Goal: Information Seeking & Learning: Check status

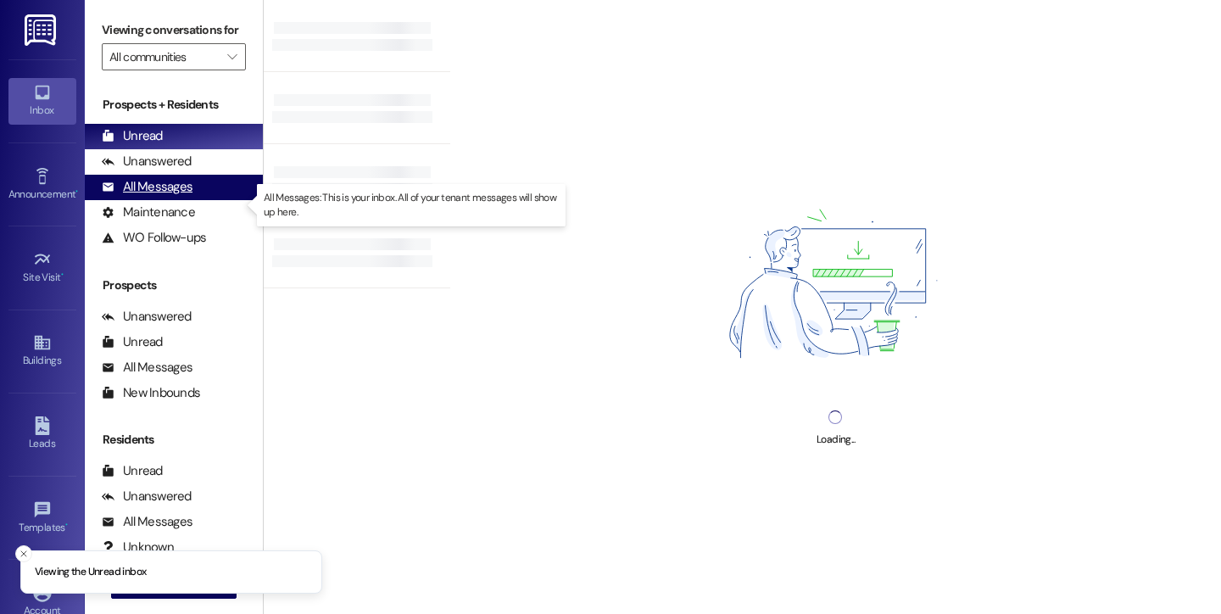
click at [153, 196] on div "All Messages" at bounding box center [147, 187] width 91 height 18
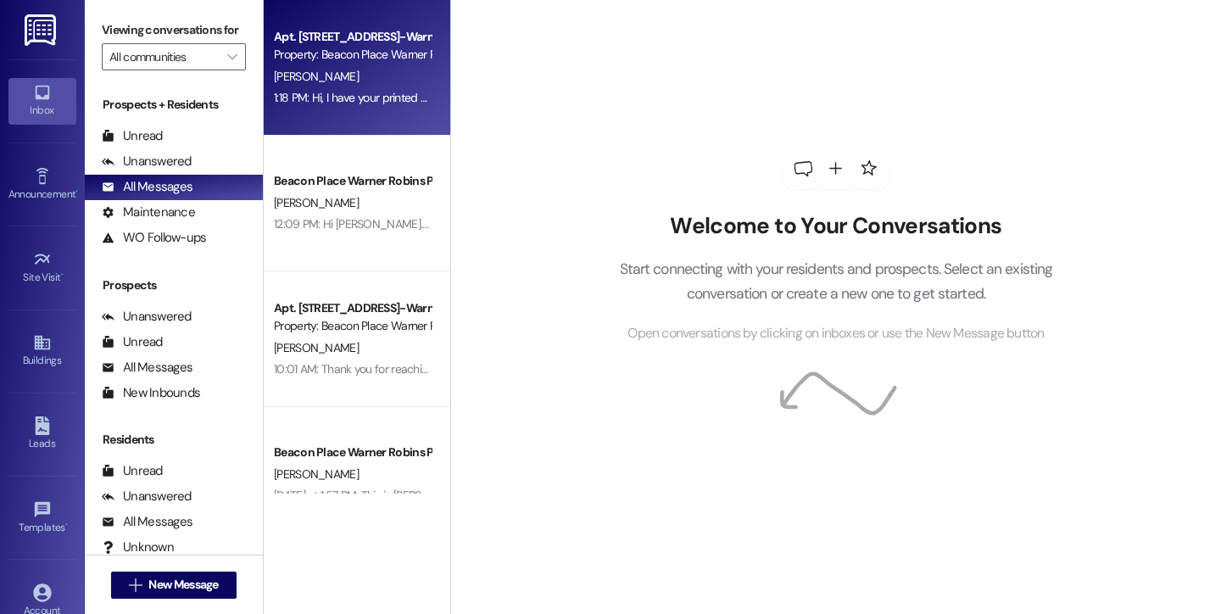
click at [323, 83] on div "[PERSON_NAME]" at bounding box center [352, 76] width 160 height 21
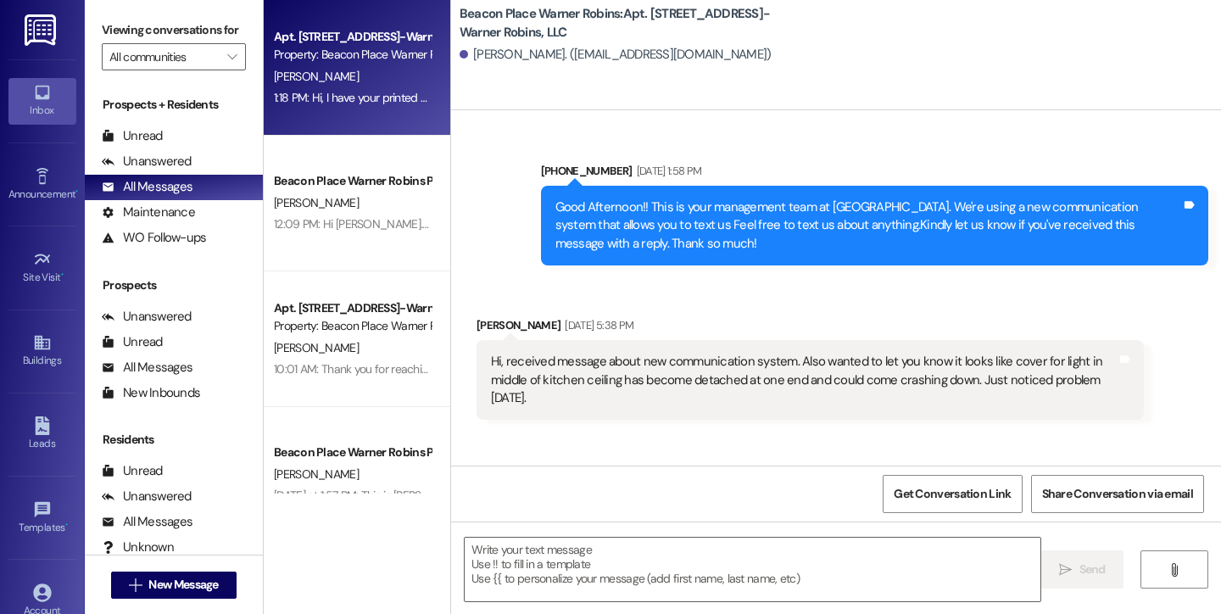
scroll to position [38322, 0]
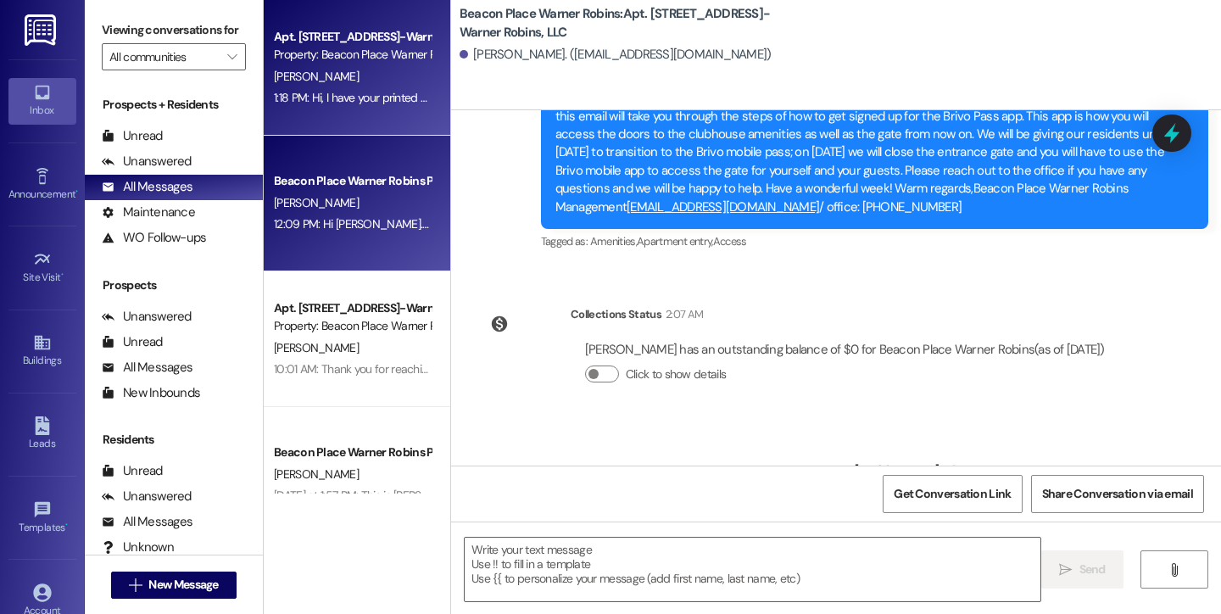
click at [332, 183] on div "Beacon Place Warner Robins Prospect" at bounding box center [352, 181] width 157 height 18
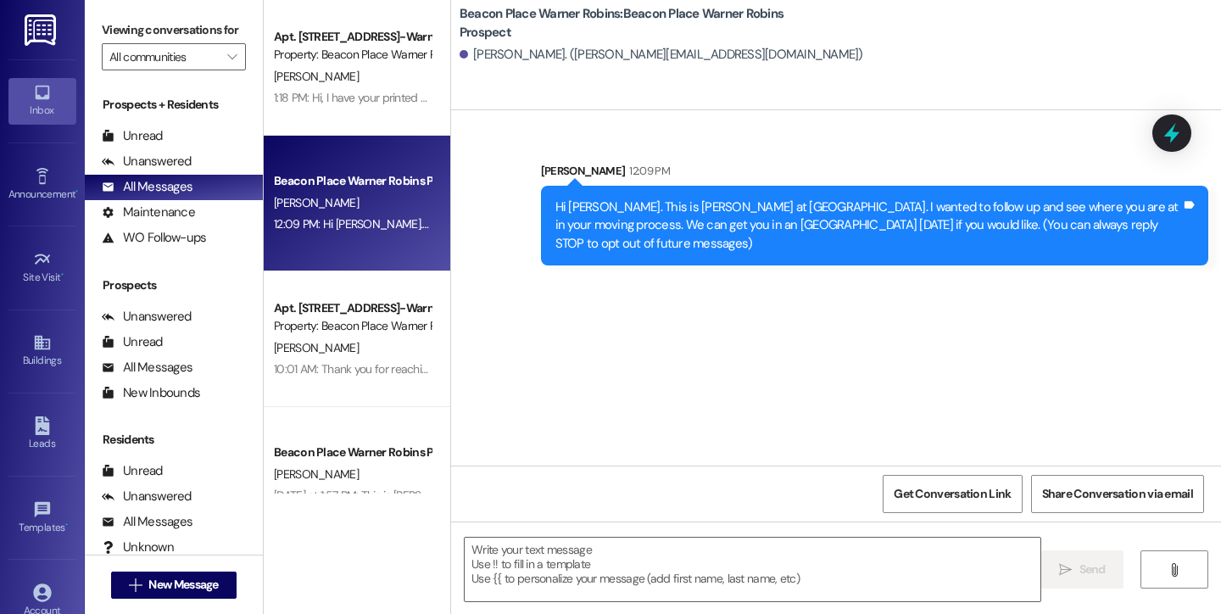
scroll to position [0, 0]
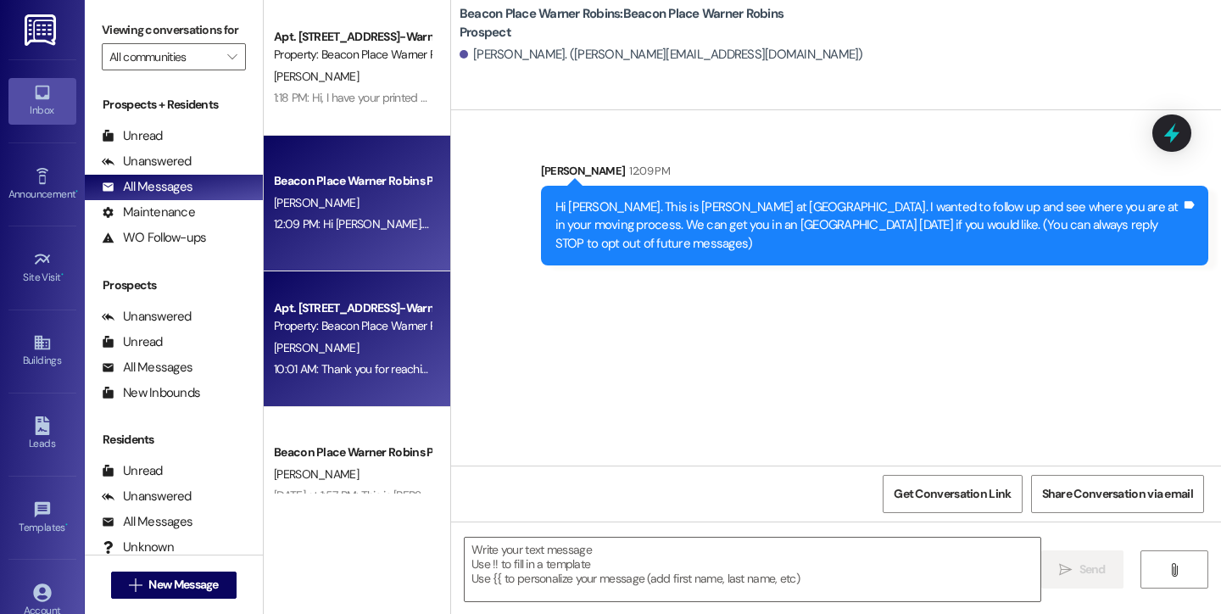
click at [340, 323] on div "Property: Beacon Place Warner Robins" at bounding box center [352, 326] width 157 height 18
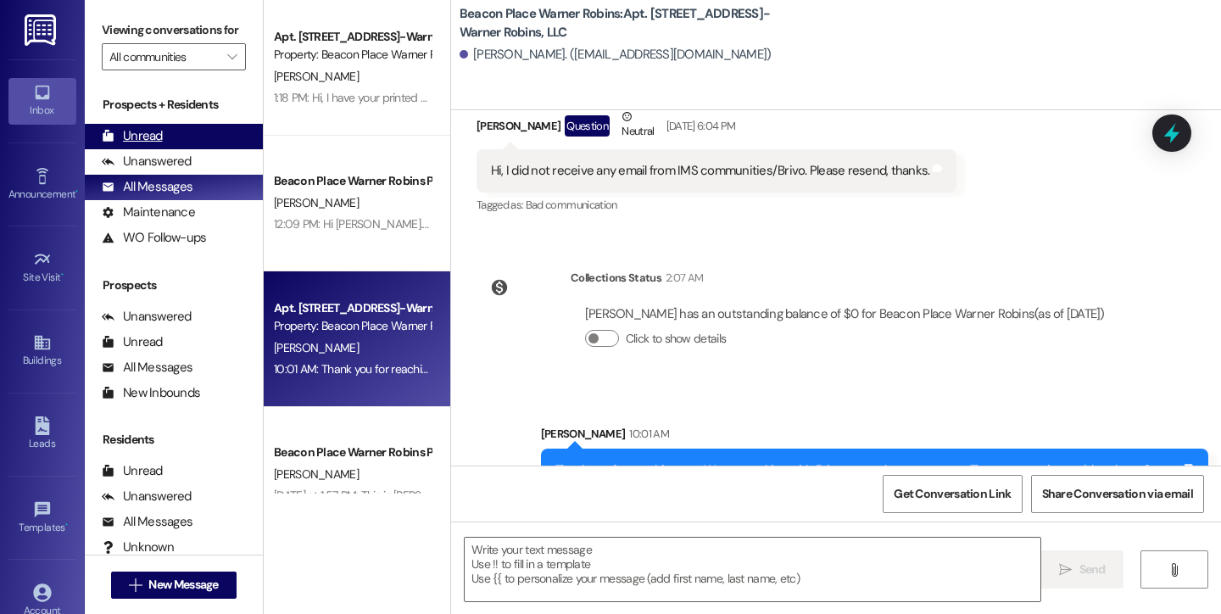
scroll to position [37407, 0]
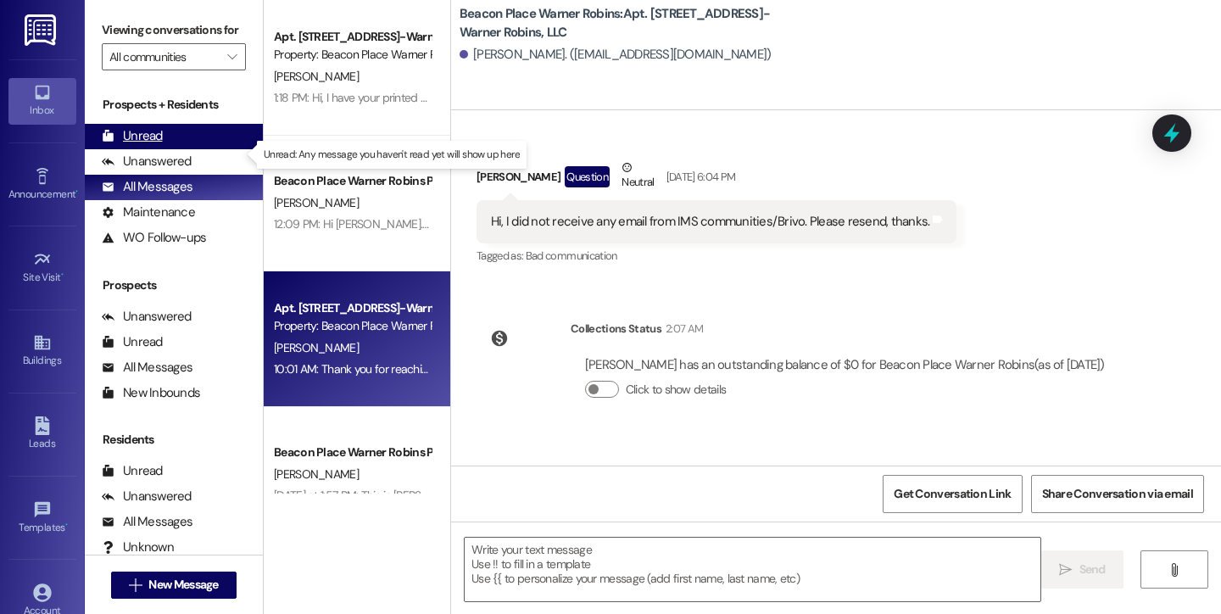
click at [155, 145] on div "Unread" at bounding box center [132, 136] width 61 height 18
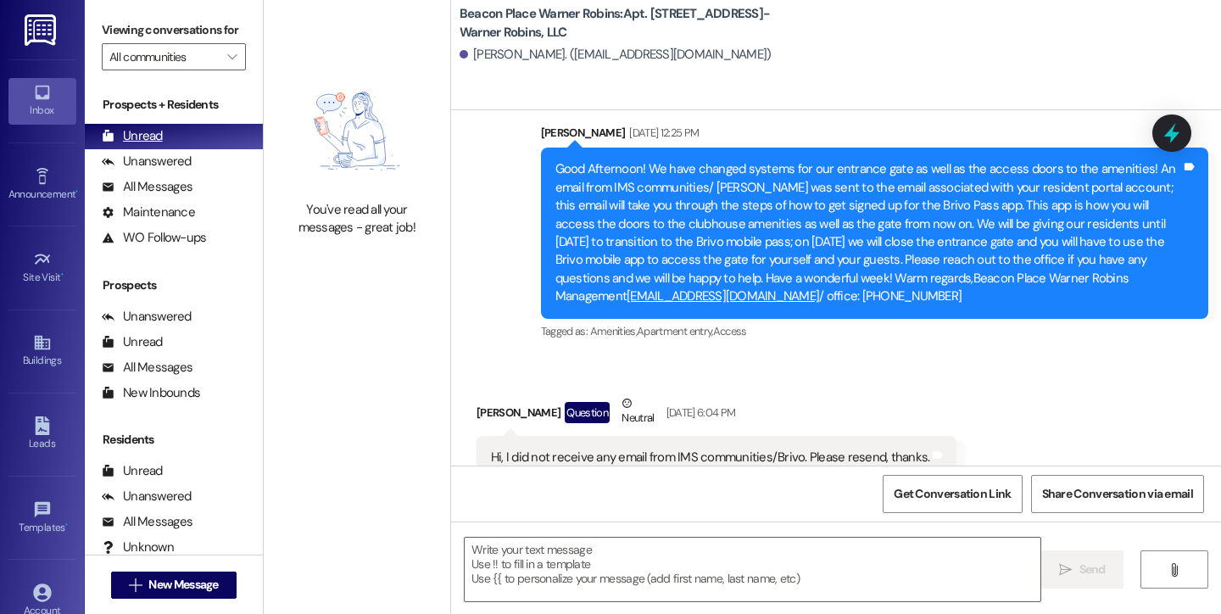
scroll to position [37164, 0]
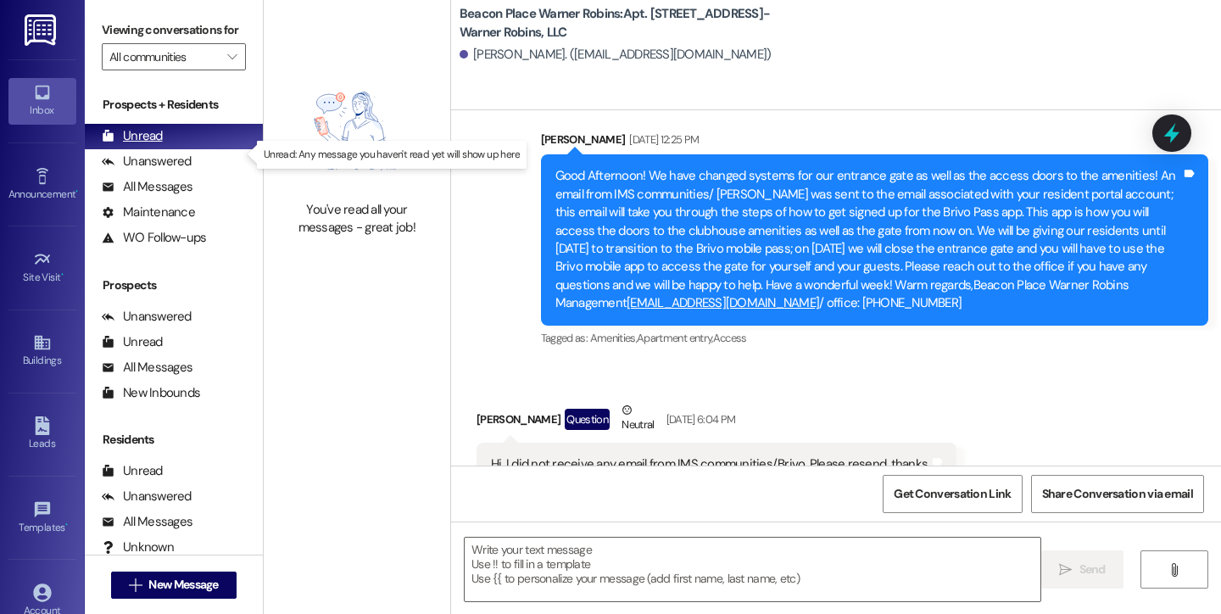
click at [138, 145] on div "Unread" at bounding box center [132, 136] width 61 height 18
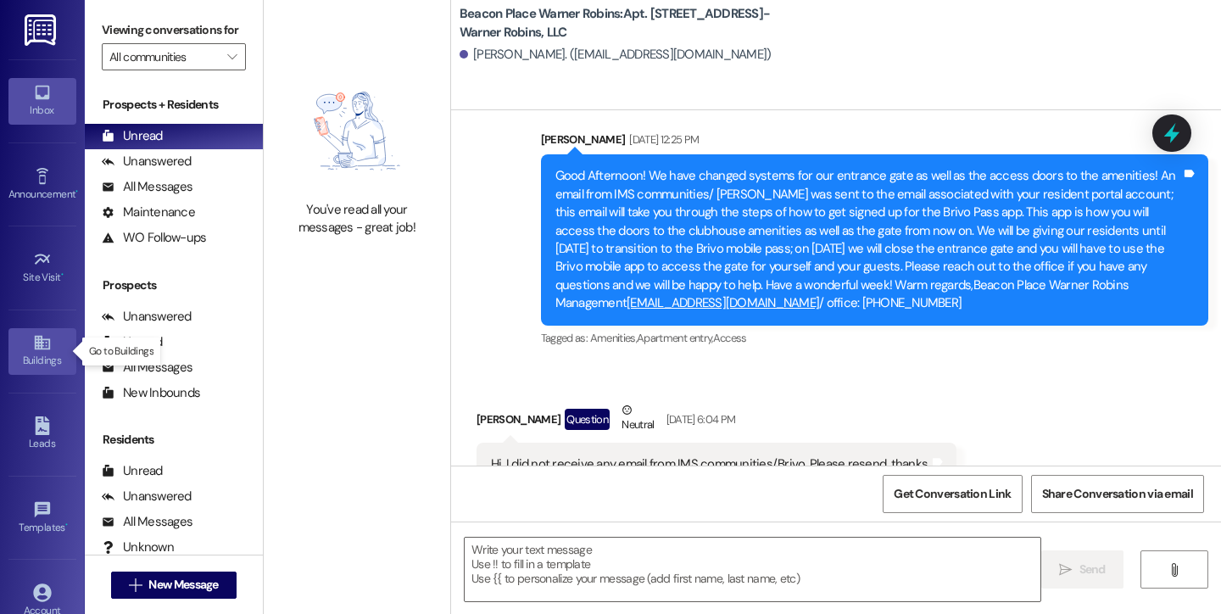
click at [45, 358] on div "Buildings" at bounding box center [42, 360] width 85 height 17
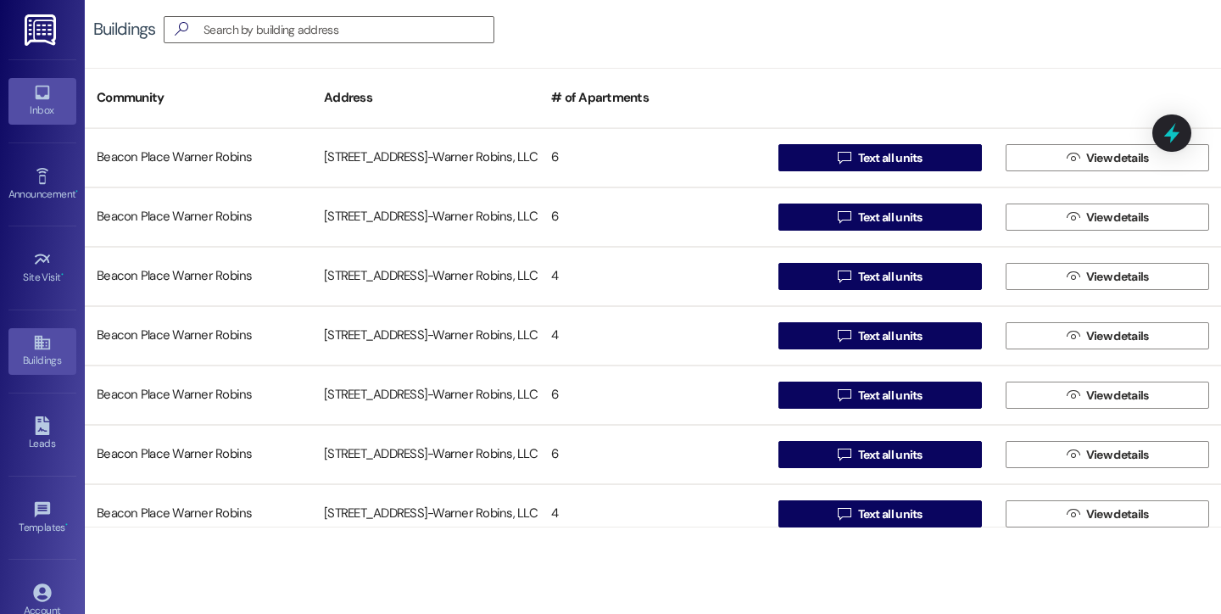
click at [33, 97] on icon at bounding box center [42, 92] width 19 height 19
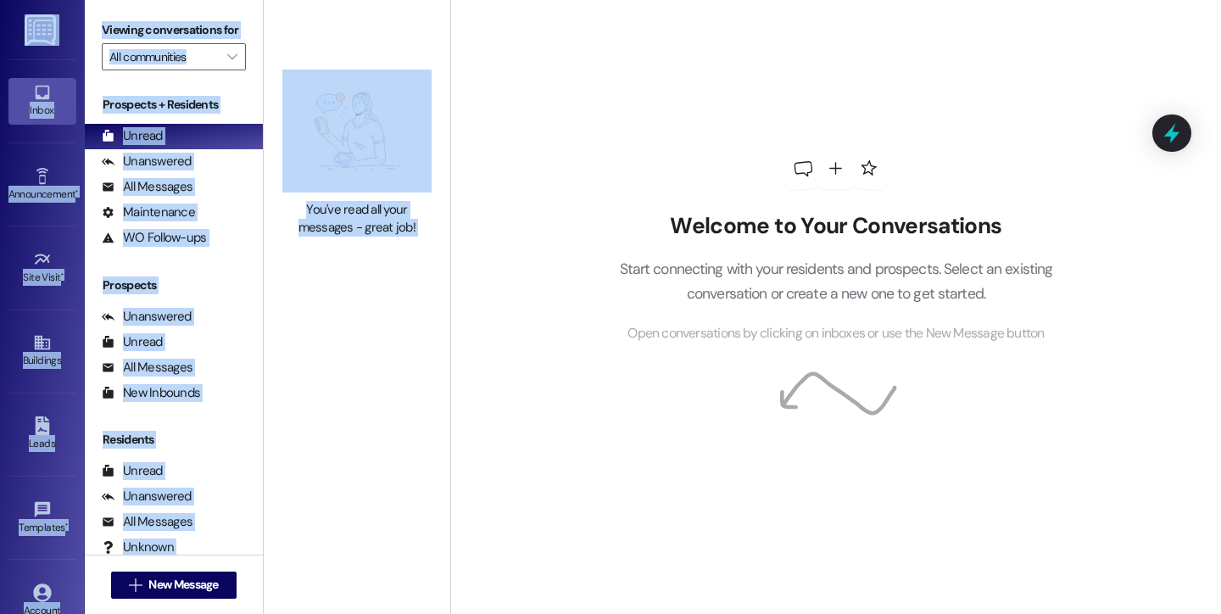
drag, startPoint x: 671, startPoint y: 24, endPoint x: 780, endPoint y: -45, distance: 129.2
click at [628, 86] on div "Welcome to Your Conversations Start connecting with your residents and prospect…" at bounding box center [836, 245] width 509 height 491
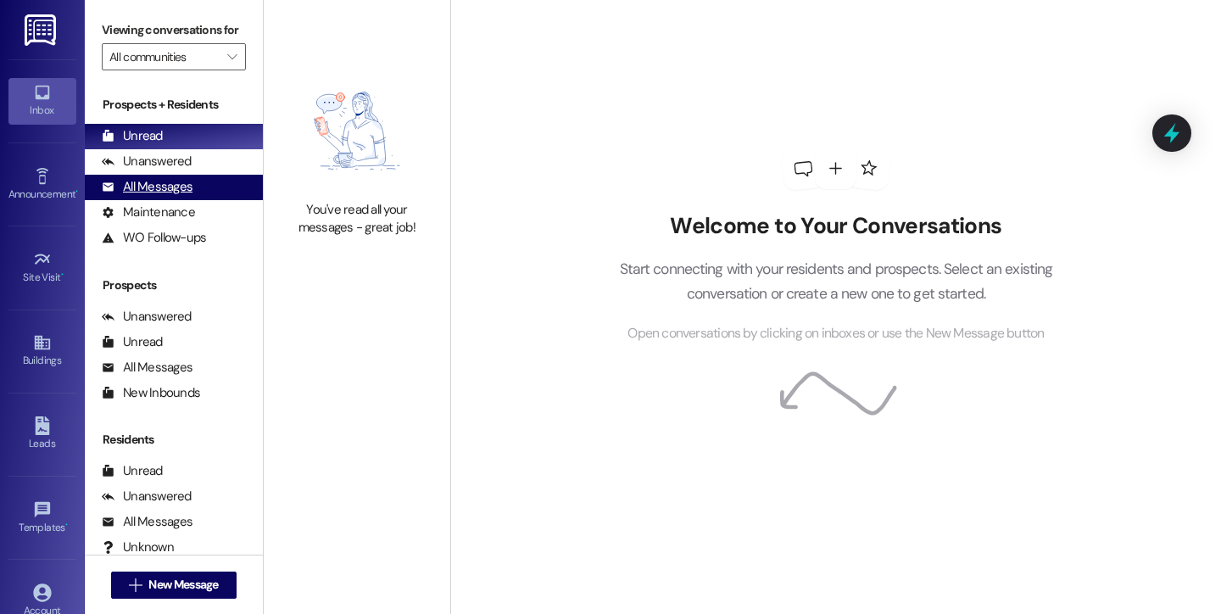
click at [159, 196] on div "All Messages" at bounding box center [147, 187] width 91 height 18
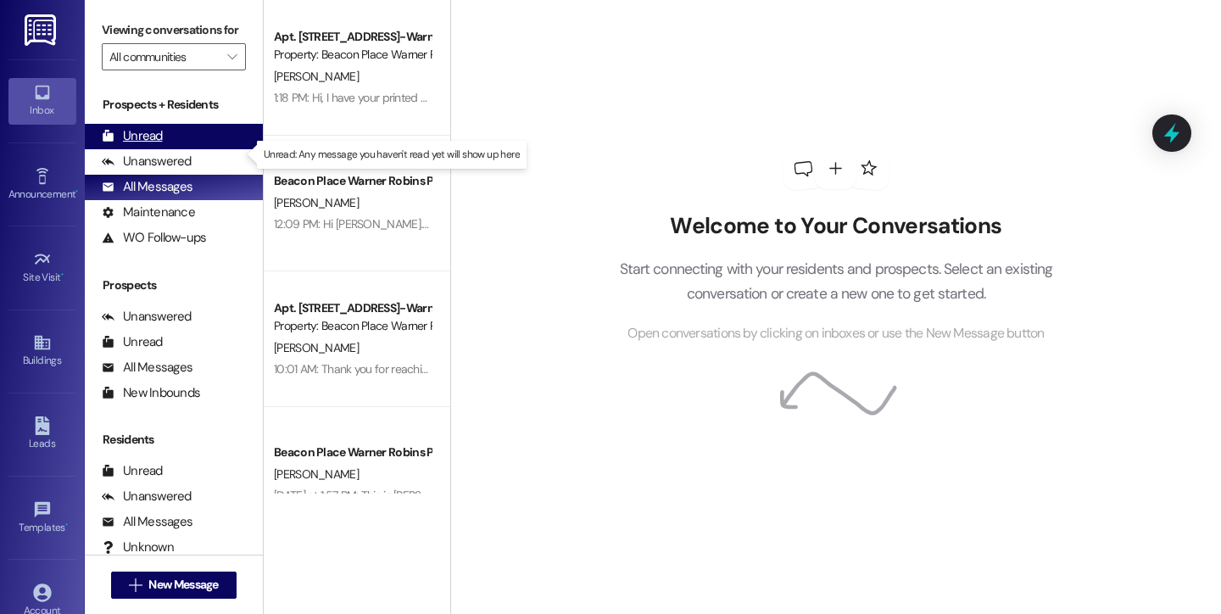
click at [132, 145] on div "Unread" at bounding box center [132, 136] width 61 height 18
